Goal: Information Seeking & Learning: Find specific fact

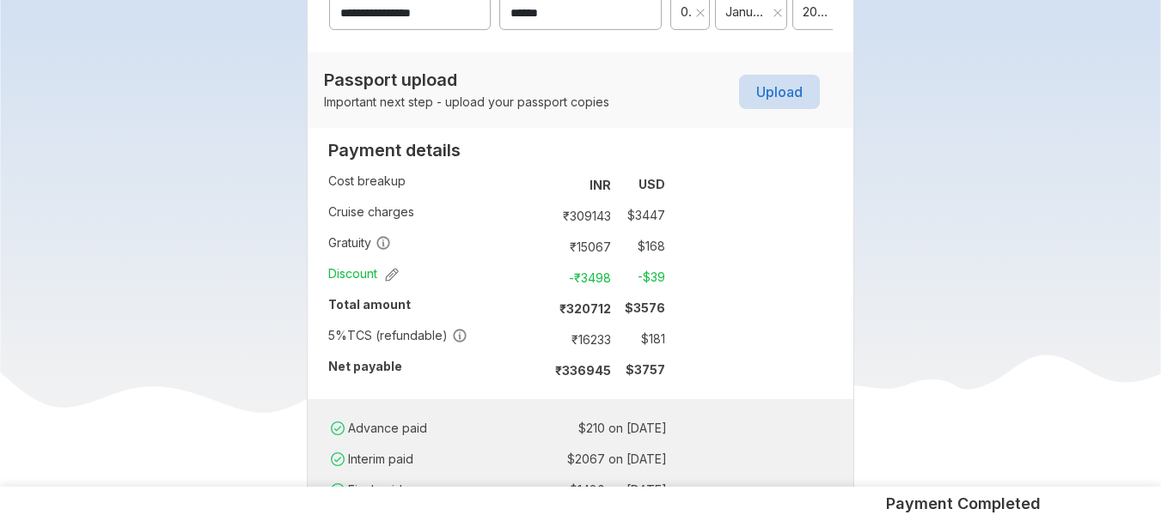
scroll to position [1100, 0]
click at [592, 338] on td "₹ 16233" at bounding box center [582, 338] width 72 height 24
copy td "16233"
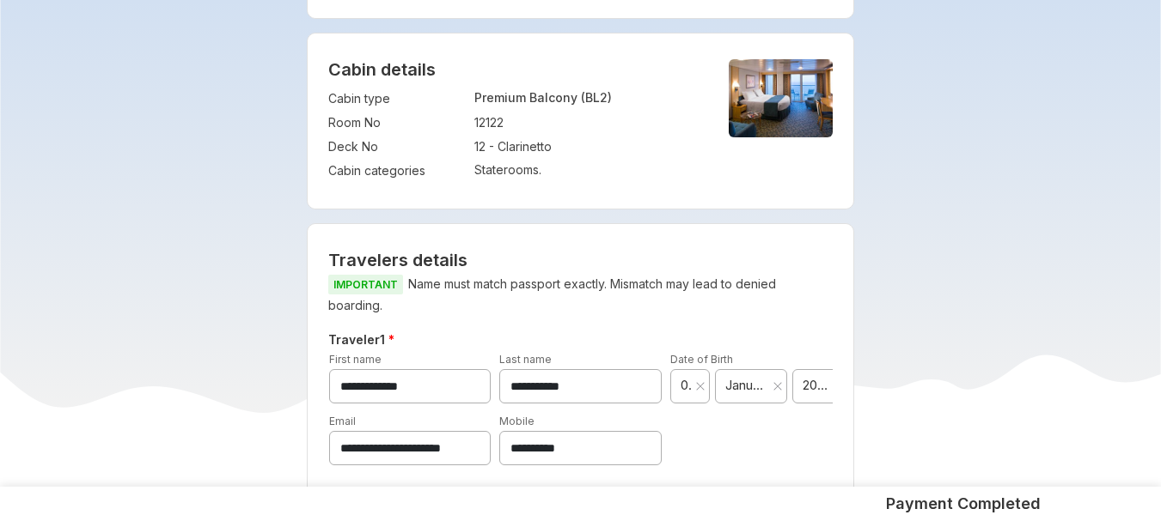
scroll to position [584, 0]
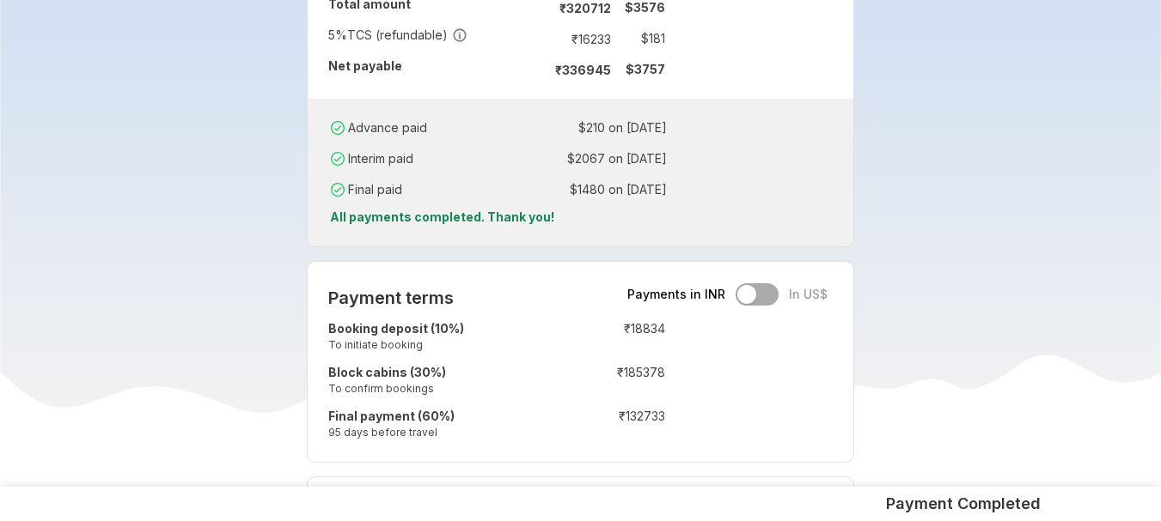
scroll to position [1409, 0]
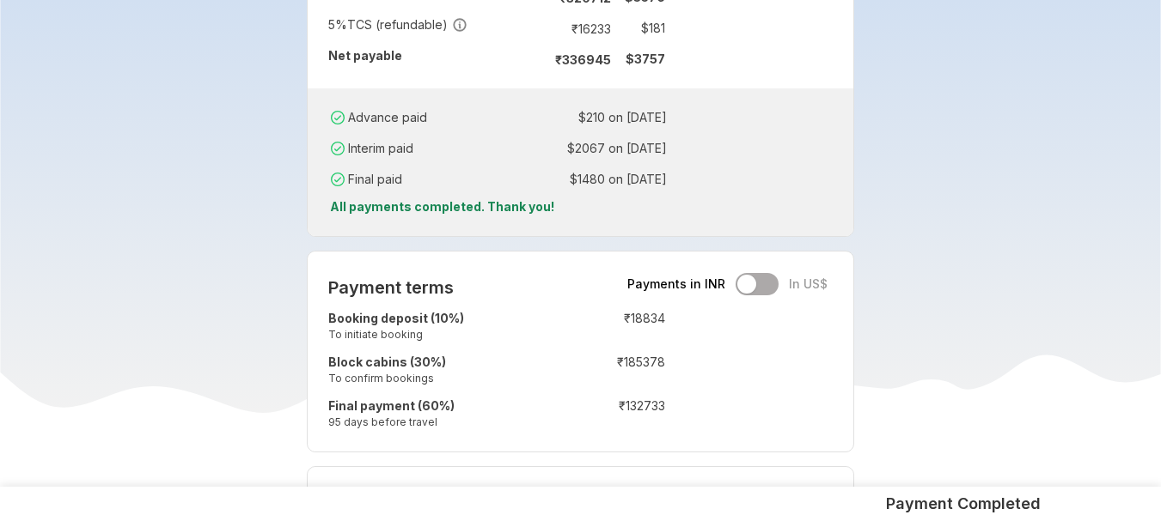
click at [591, 28] on td "₹ 16233" at bounding box center [582, 28] width 72 height 24
copy td "16233"
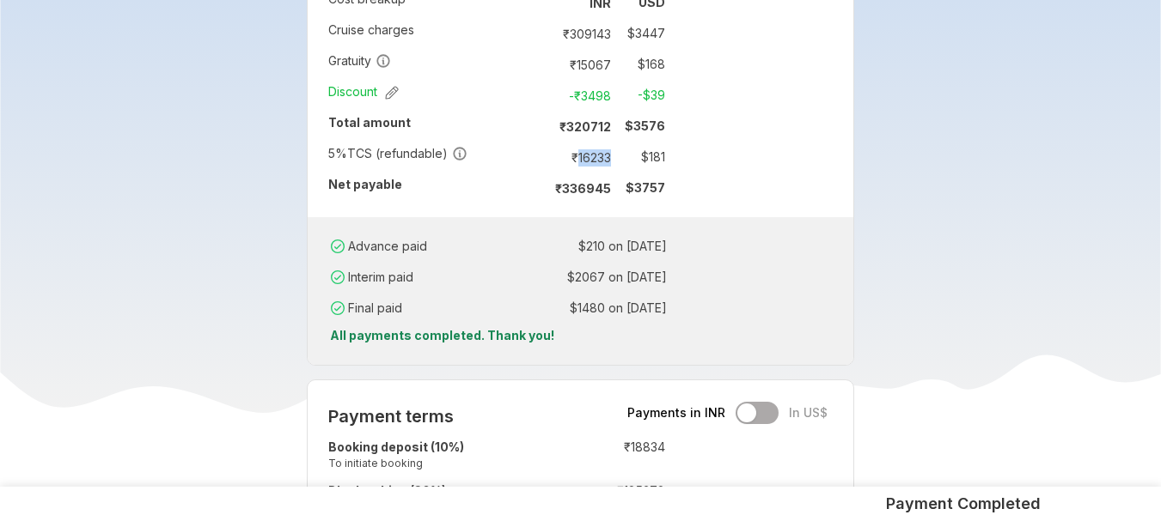
scroll to position [1237, 0]
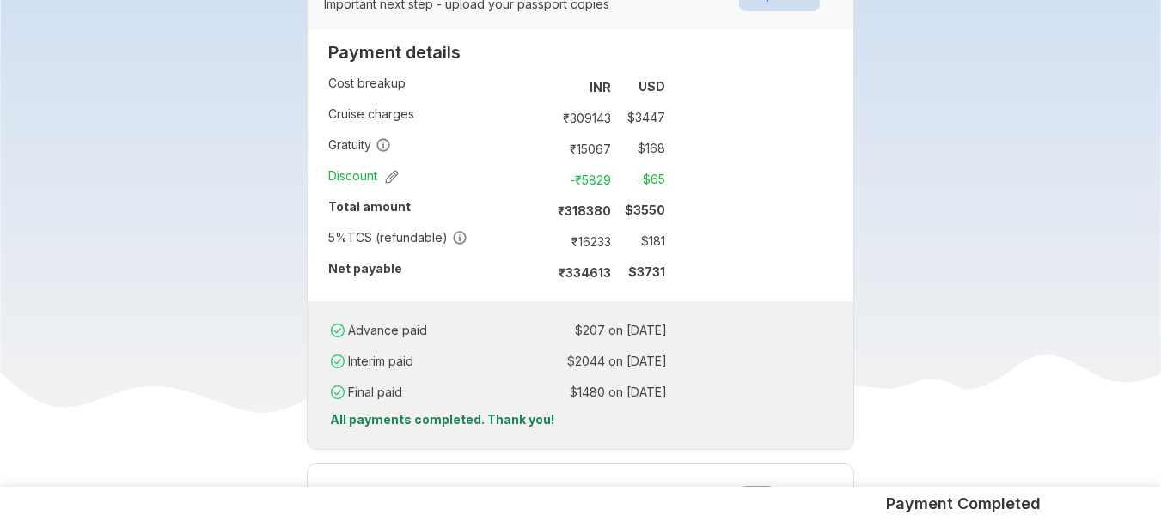
scroll to position [1203, 0]
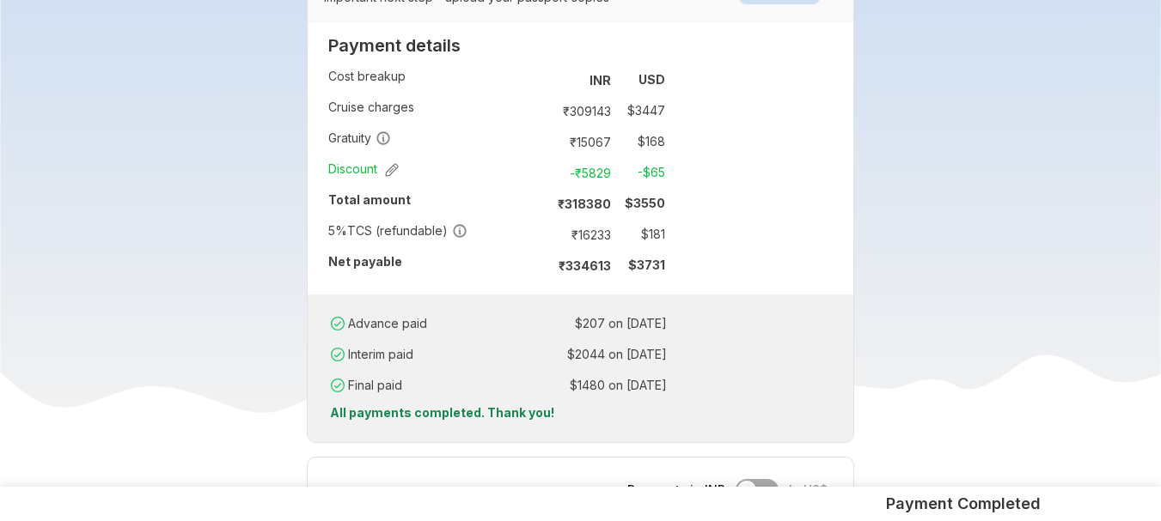
click at [587, 235] on td "₹ 16233" at bounding box center [582, 235] width 72 height 24
copy td "16233"
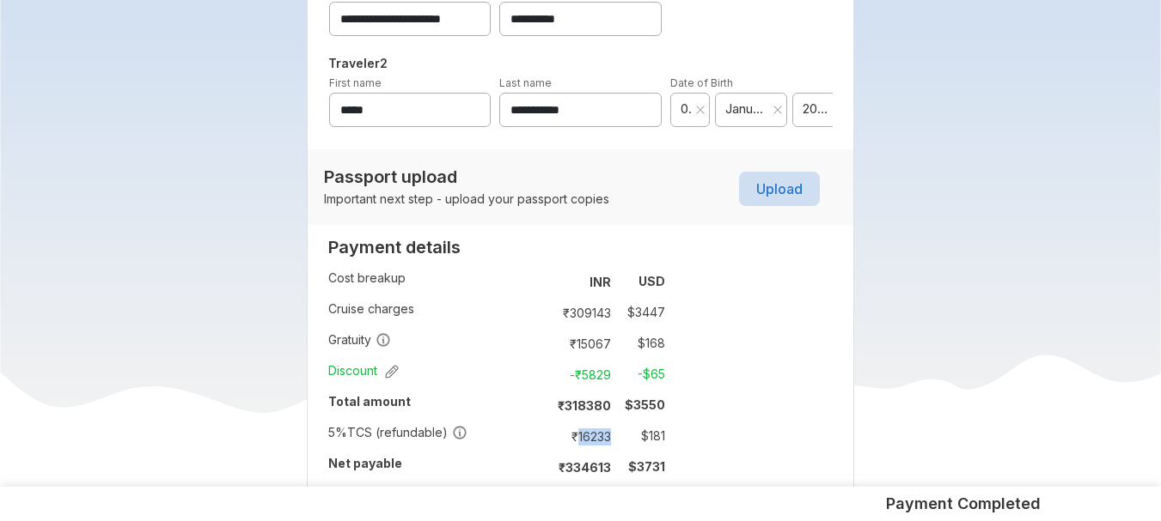
scroll to position [962, 0]
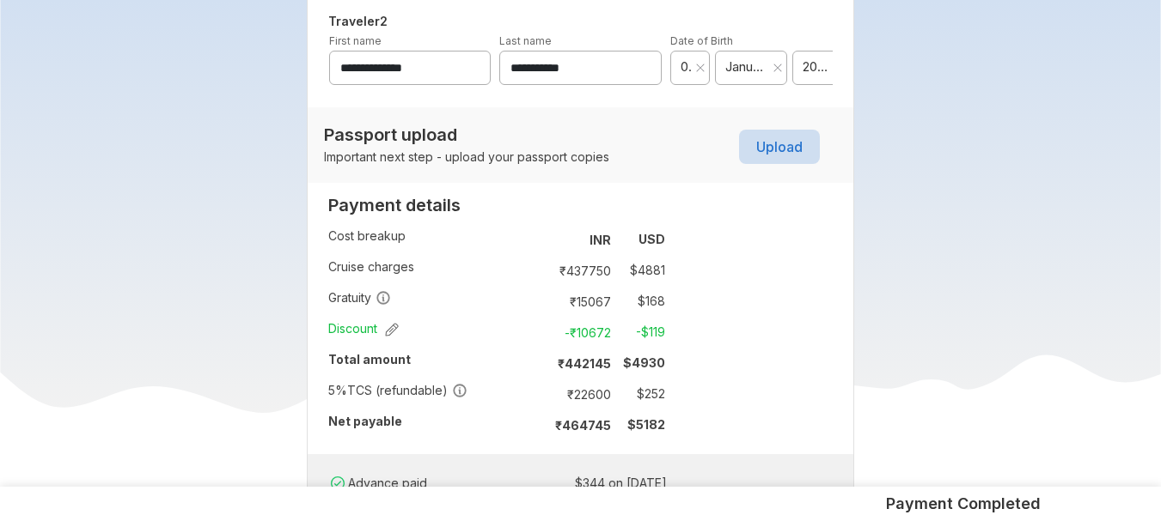
scroll to position [1134, 0]
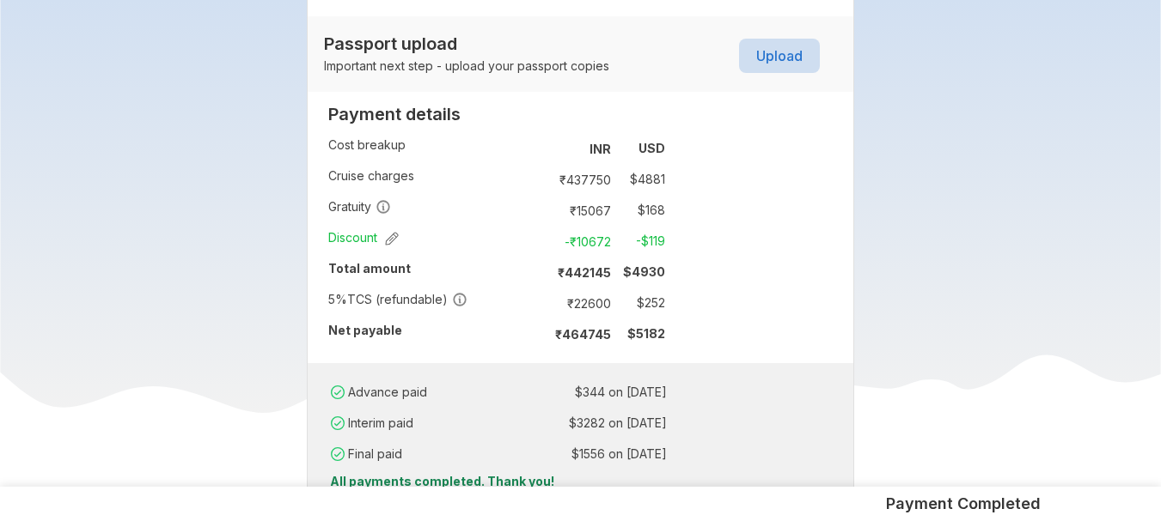
click at [595, 306] on td "₹ 22600" at bounding box center [582, 303] width 72 height 24
copy td "22600"
